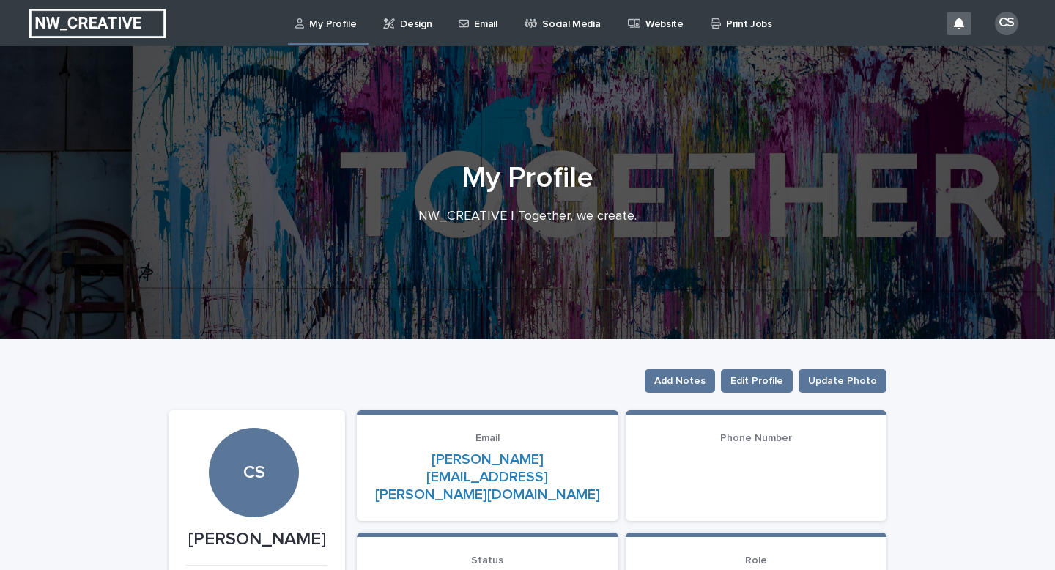
click at [411, 26] on p "Design" at bounding box center [415, 15] width 31 height 31
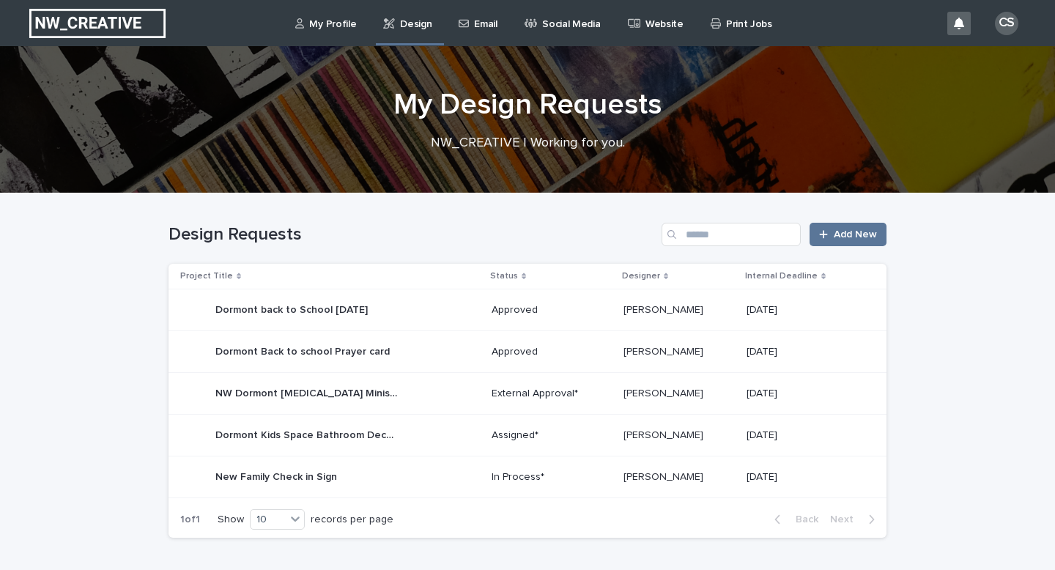
click at [330, 397] on p "NW Dormont [MEDICAL_DATA] Ministry Open House" at bounding box center [308, 392] width 186 height 15
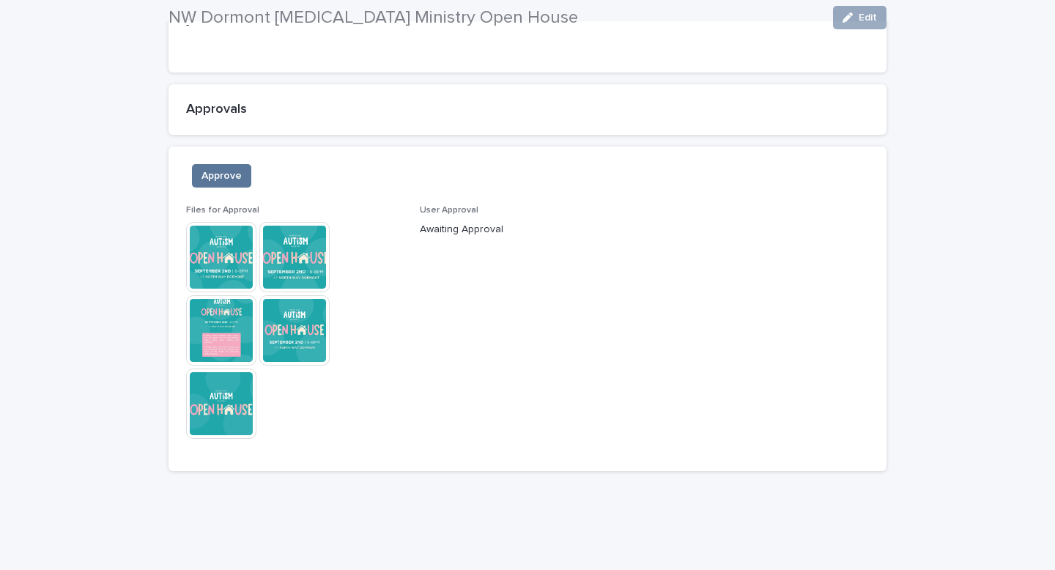
scroll to position [995, 0]
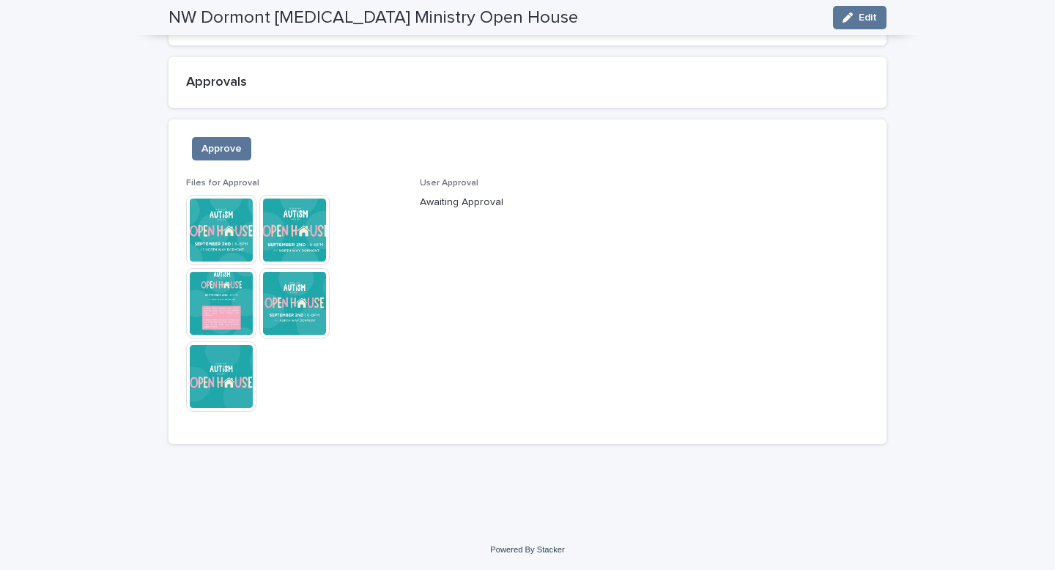
click at [229, 201] on img at bounding box center [221, 230] width 70 height 70
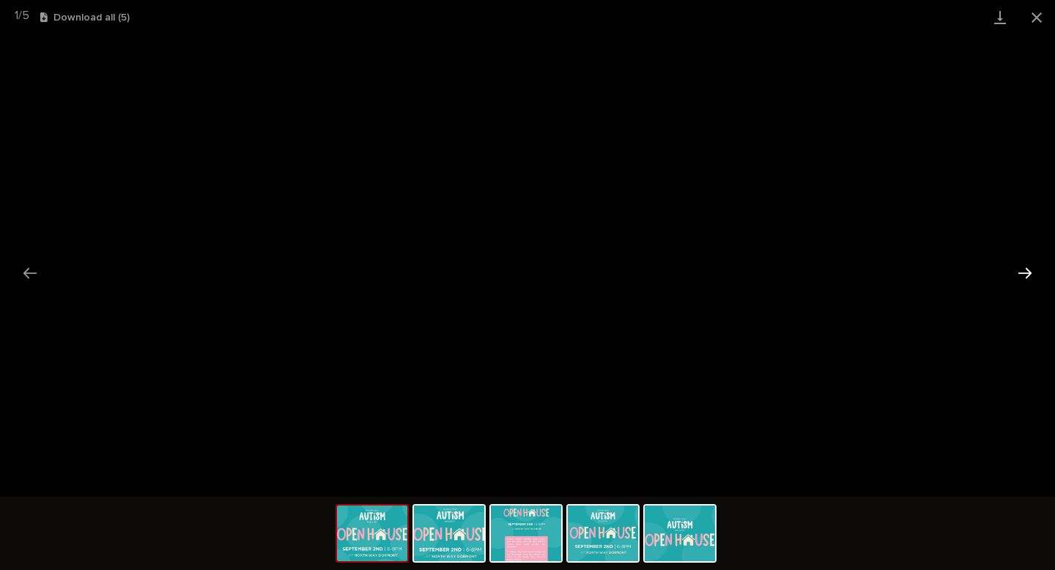
click at [1028, 270] on button "Next slide" at bounding box center [1024, 273] width 31 height 29
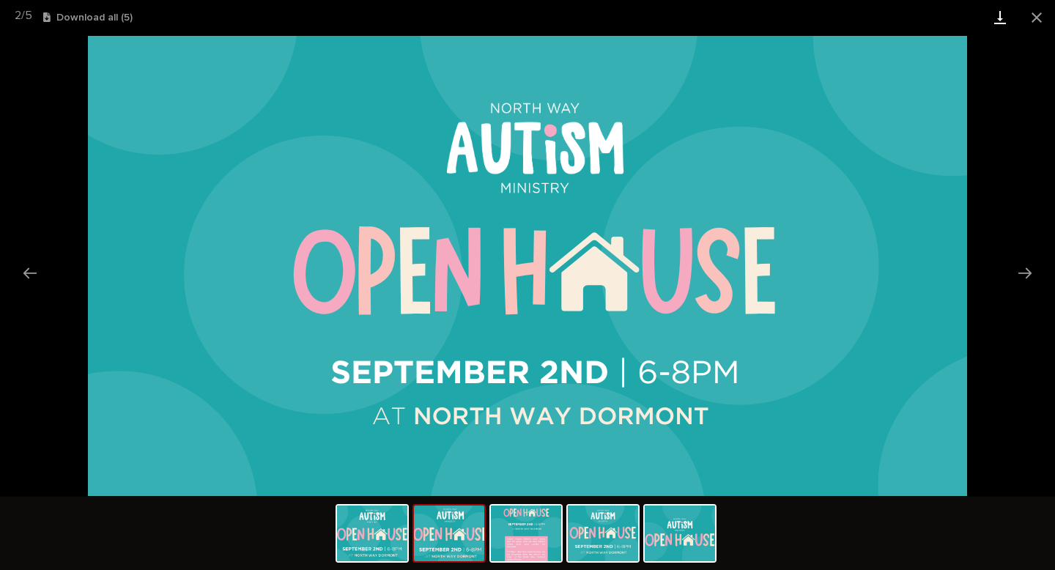
click at [1005, 25] on link "Download" at bounding box center [999, 17] width 37 height 34
